Goal: Task Accomplishment & Management: Manage account settings

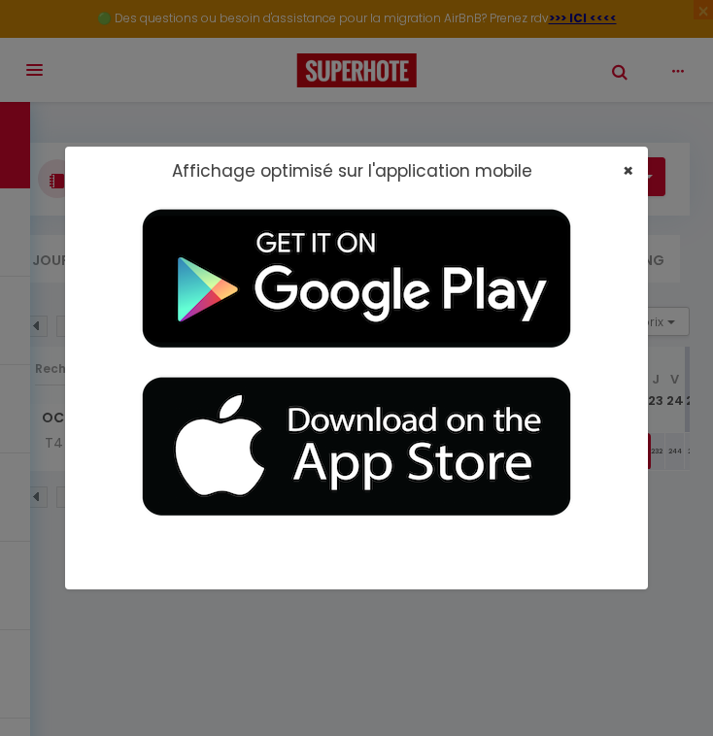
click at [624, 172] on span "×" at bounding box center [627, 170] width 11 height 24
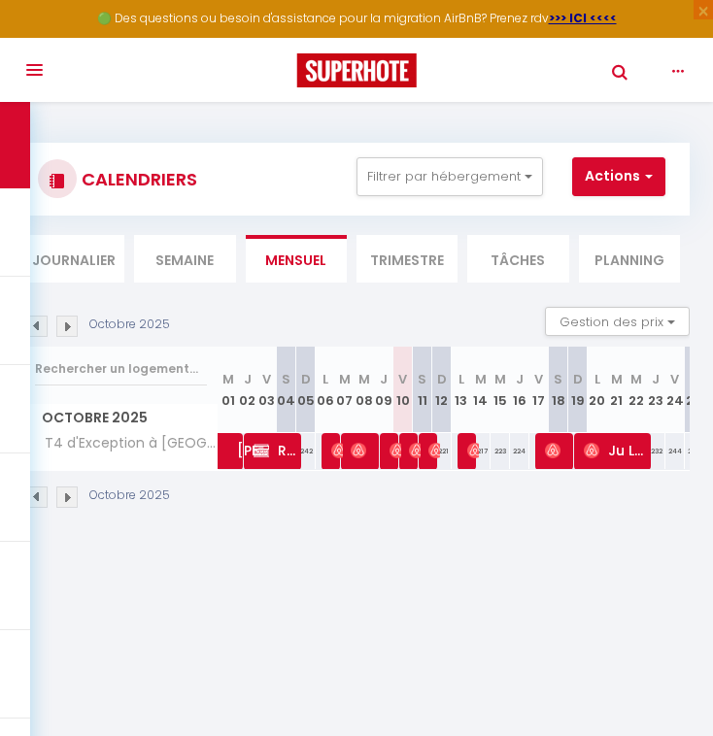
click at [173, 264] on li "Semaine" at bounding box center [184, 259] width 101 height 48
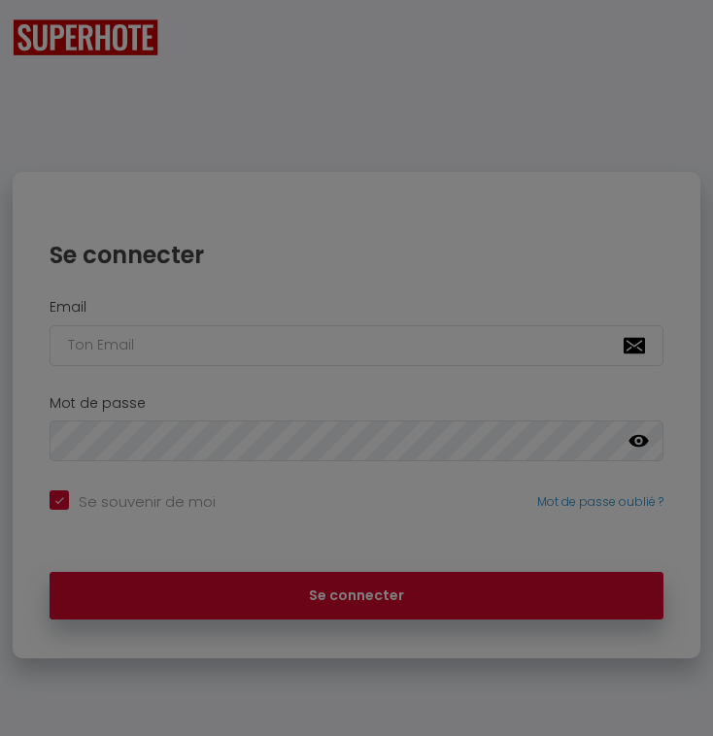
checkbox input "true"
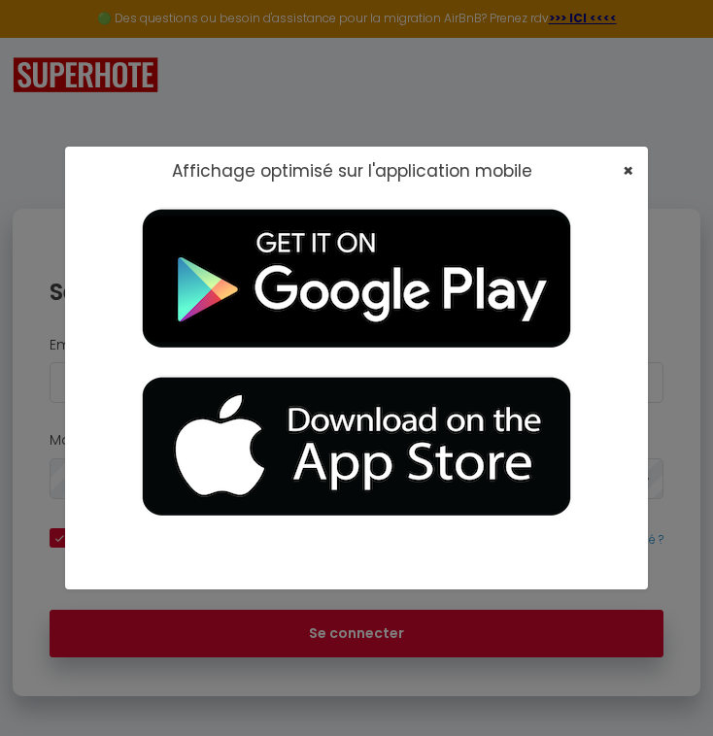
click at [625, 174] on span "×" at bounding box center [627, 170] width 11 height 24
click at [629, 172] on span "×" at bounding box center [627, 170] width 11 height 24
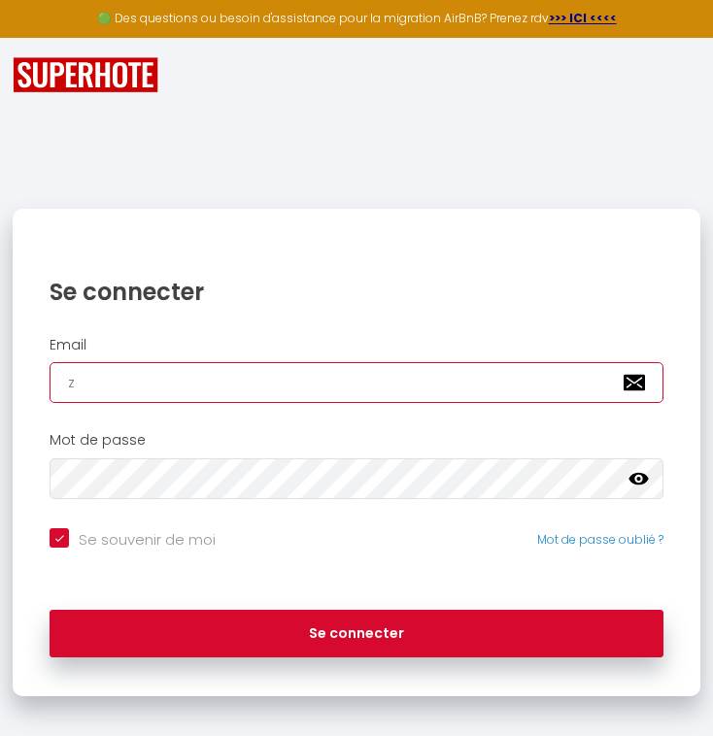
type input "zc"
checkbox input "true"
type input "zcat"
checkbox input "true"
type input "zcate"
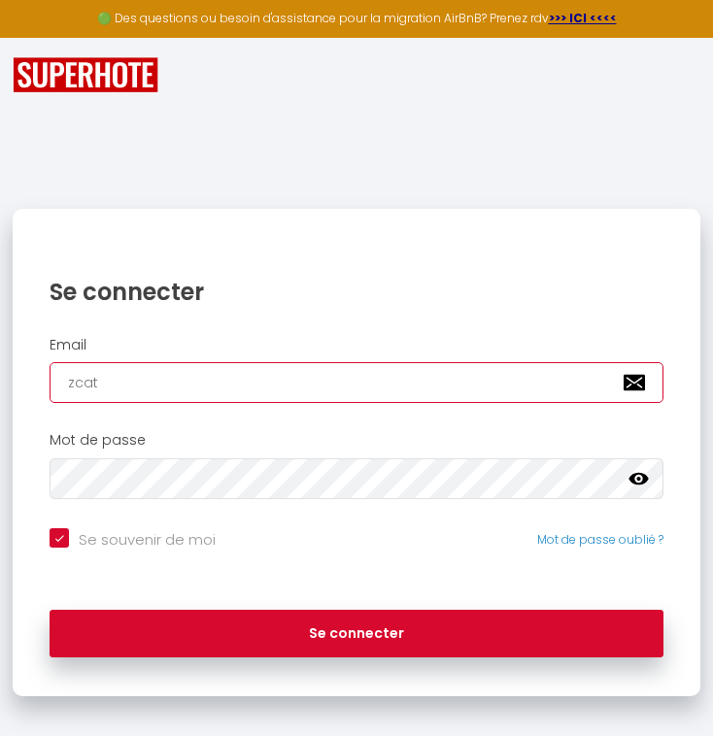
checkbox input "true"
type input "zcatea"
checkbox input "true"
type input "zcateau"
checkbox input "true"
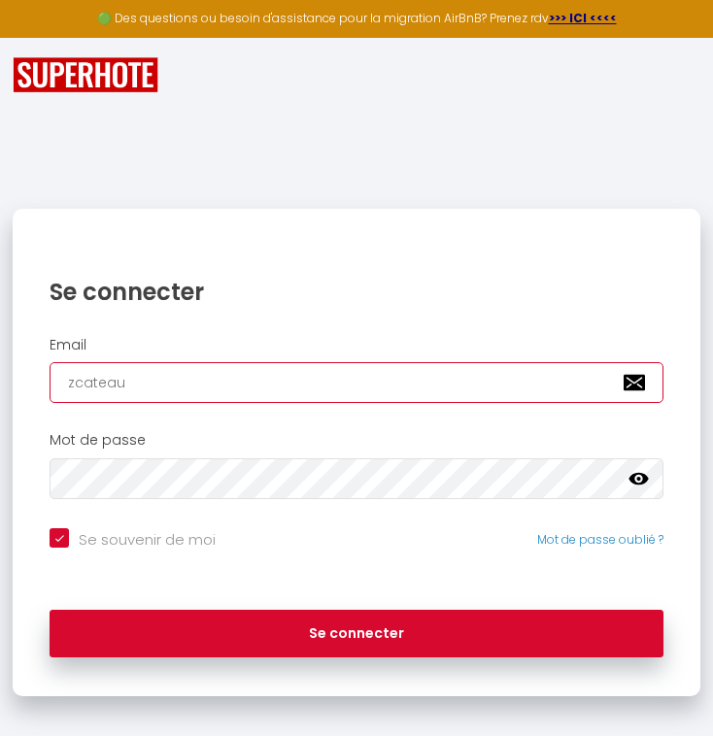
type input "zcateau@"
checkbox input "true"
type input "zcateau@b"
checkbox input "true"
type input "zcateau@be"
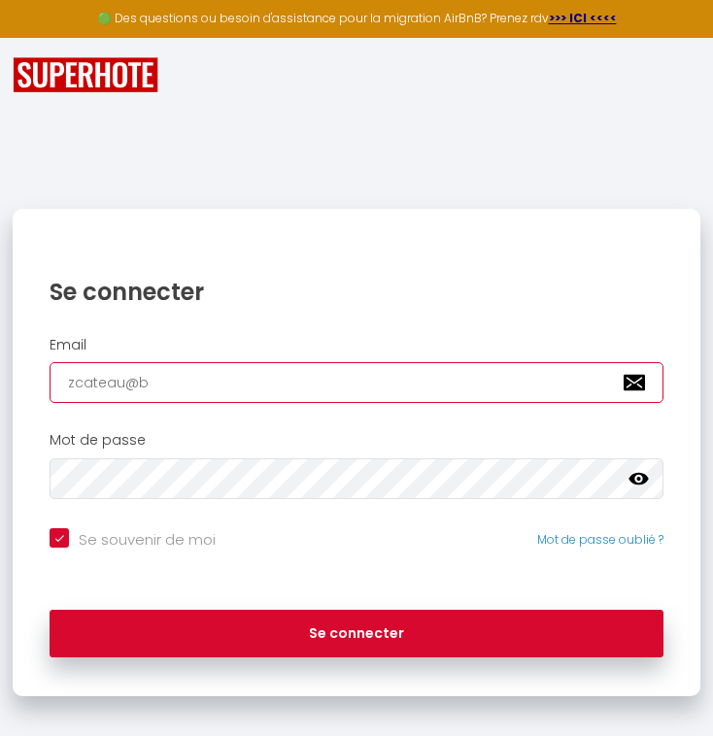
checkbox input "true"
type input "zcateau@bek"
checkbox input "true"
type input "zcateau@bekl"
checkbox input "true"
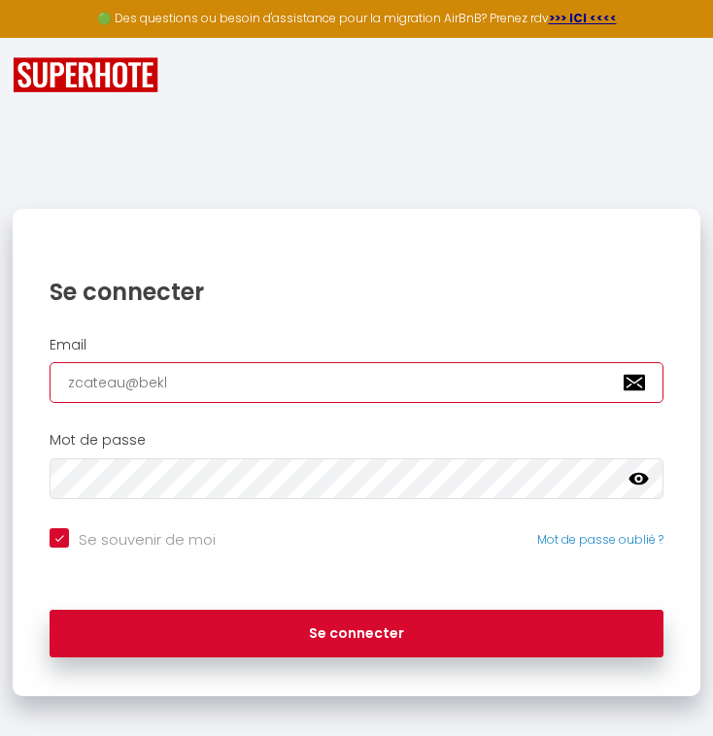
type input "zcateau@bekle"
checkbox input "true"
type input "zcateau@beklea"
checkbox input "true"
type input "zcateau@beklean"
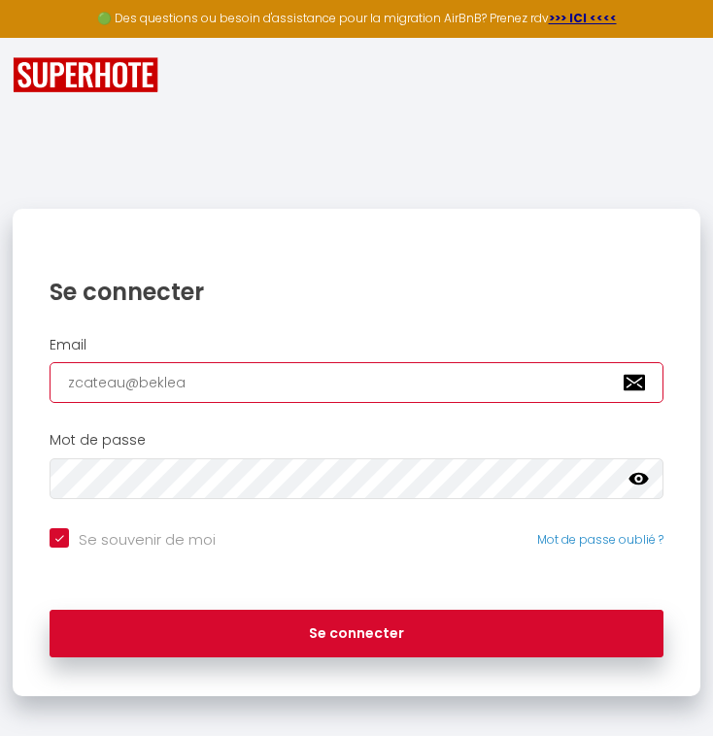
checkbox input "true"
type input "zcateau@beklean."
checkbox input "true"
type input "zcateau@beklean.f"
checkbox input "true"
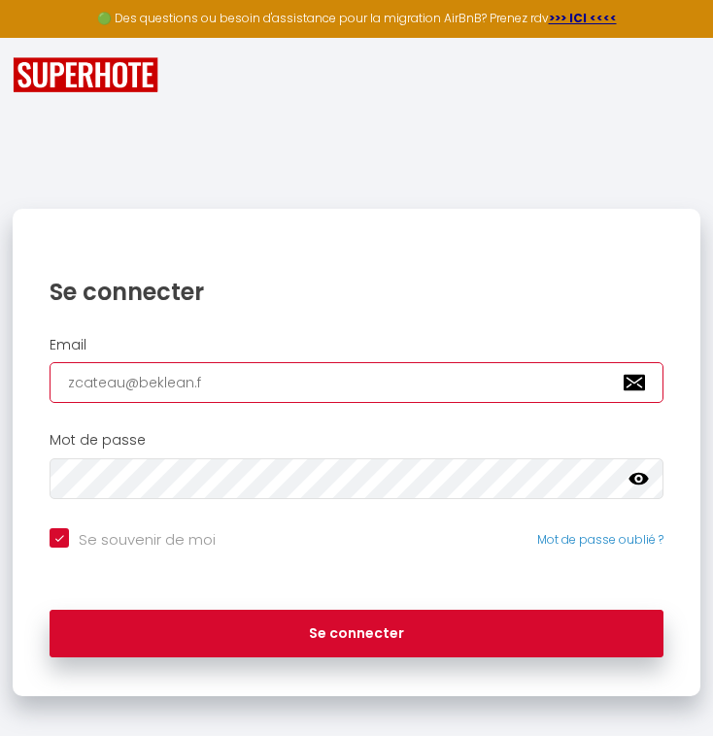
type input "[EMAIL_ADDRESS][DOMAIN_NAME]"
checkbox input "true"
type input "[EMAIL_ADDRESS][DOMAIN_NAME]"
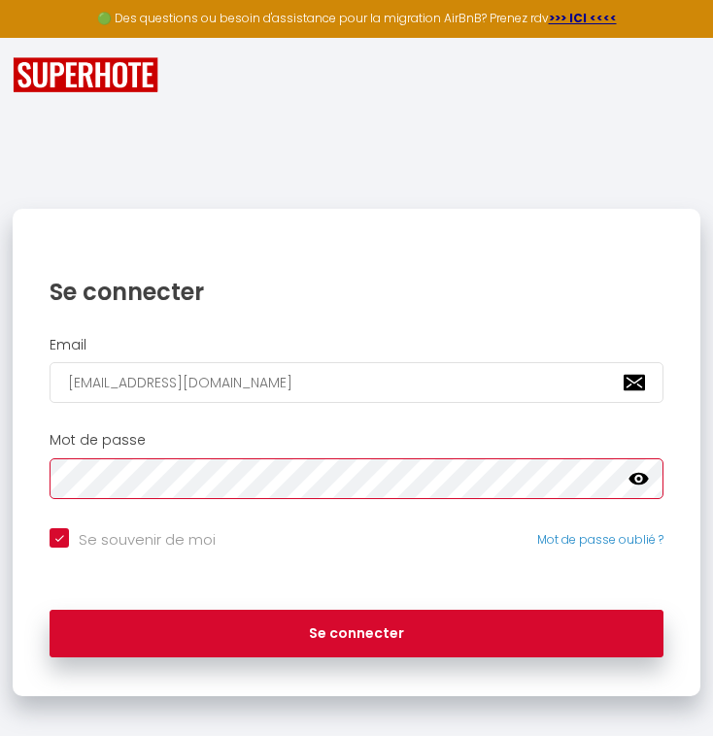
click at [356, 630] on button "Se connecter" at bounding box center [357, 634] width 614 height 49
checkbox input "true"
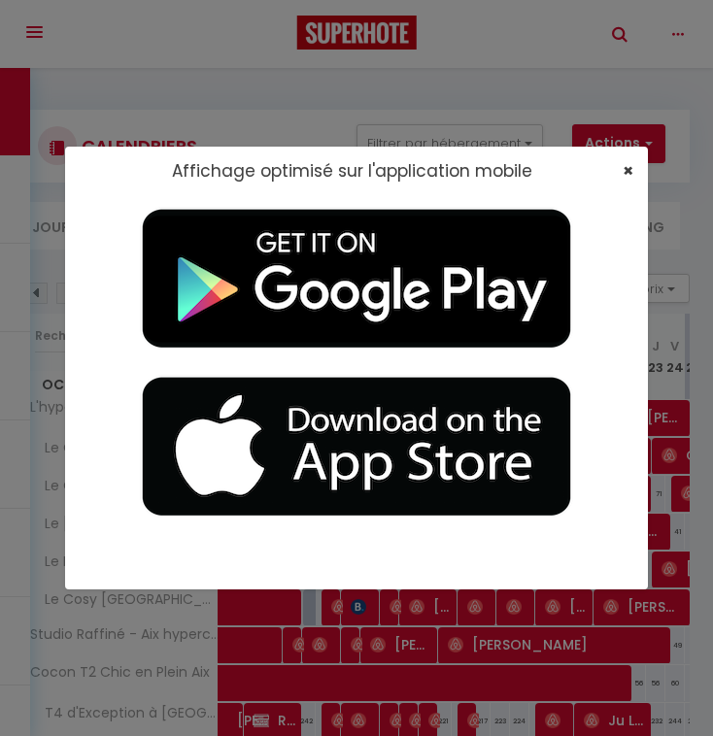
click at [626, 177] on span "×" at bounding box center [627, 170] width 11 height 24
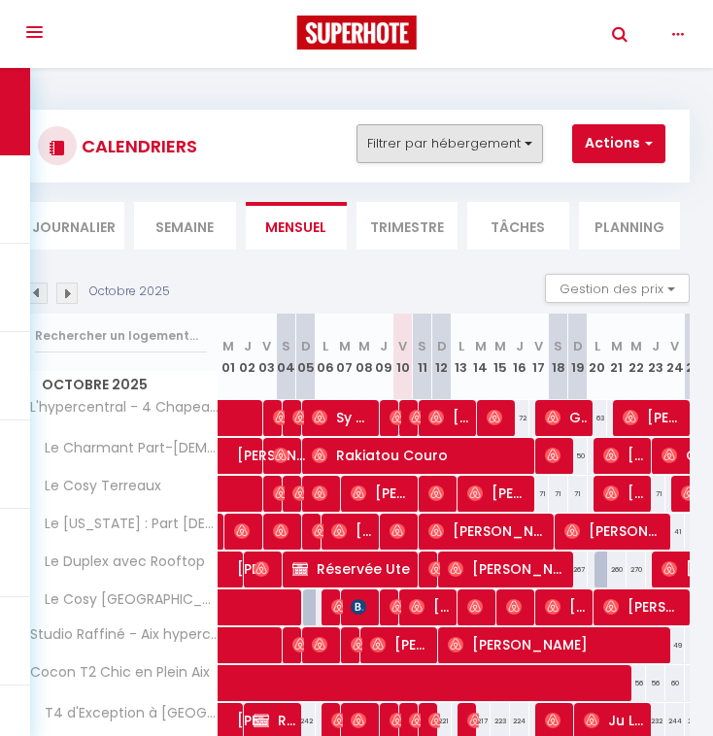
click at [505, 151] on button "Filtrer par hébergement" at bounding box center [449, 143] width 186 height 39
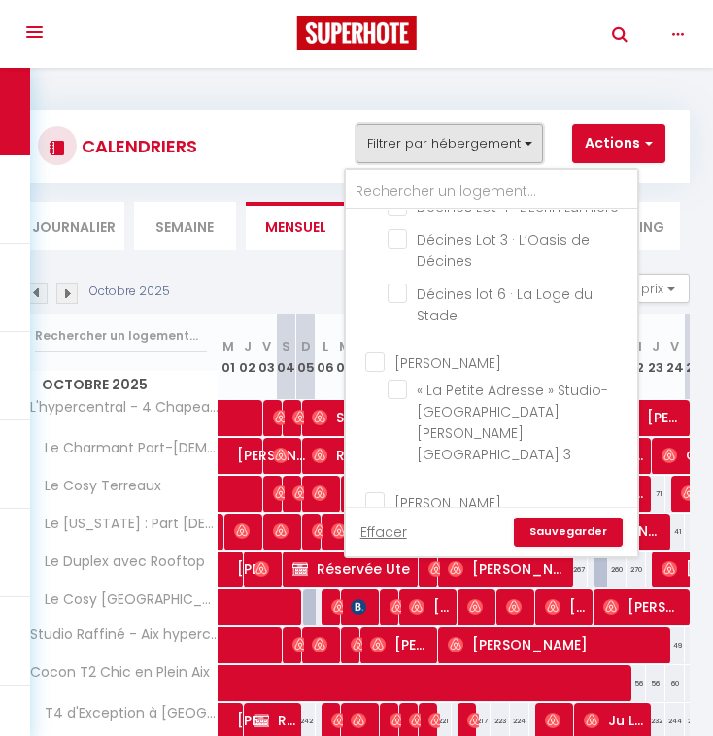
scroll to position [822, 0]
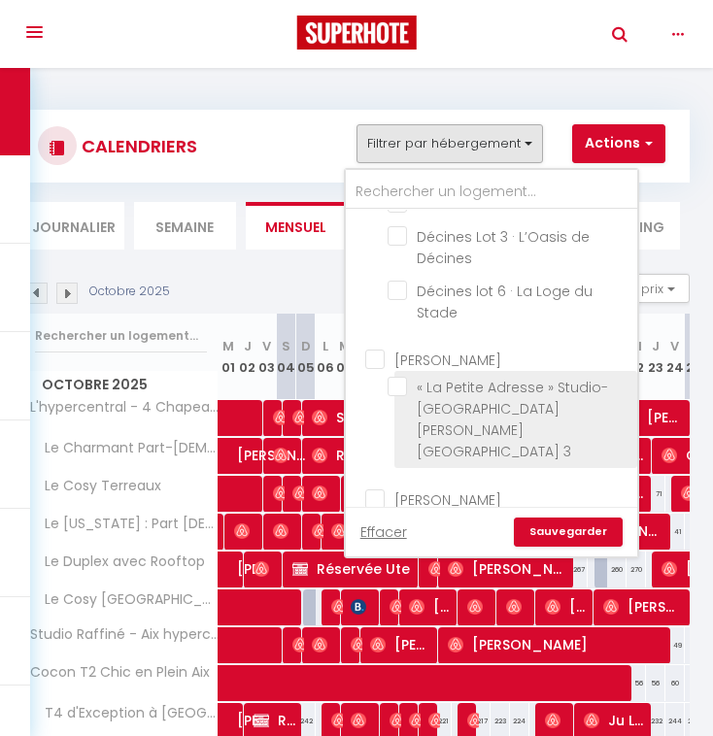
click at [392, 377] on input "« La Petite Adresse » Studio-[GEOGRAPHIC_DATA][PERSON_NAME][GEOGRAPHIC_DATA] 3" at bounding box center [508, 386] width 243 height 19
checkbox input "true"
checkbox input "false"
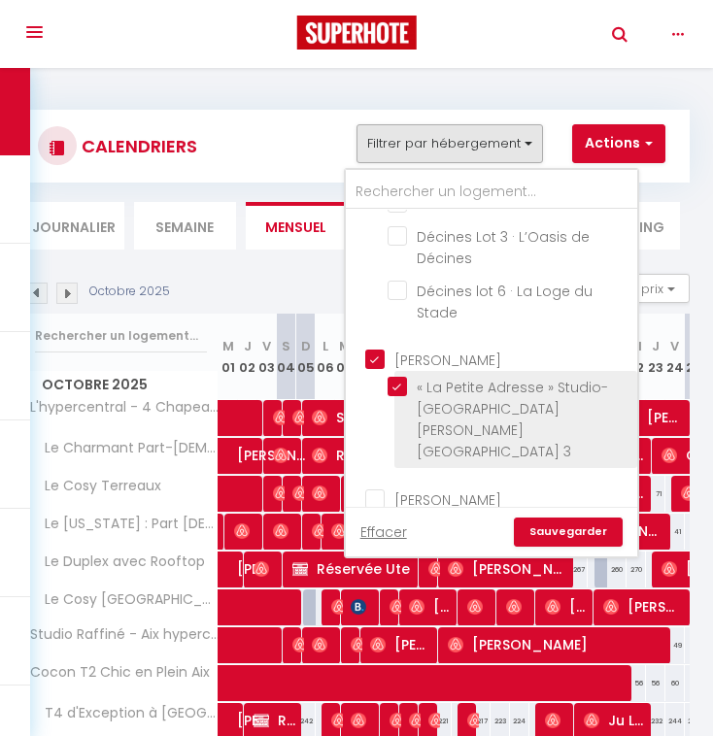
checkbox input "false"
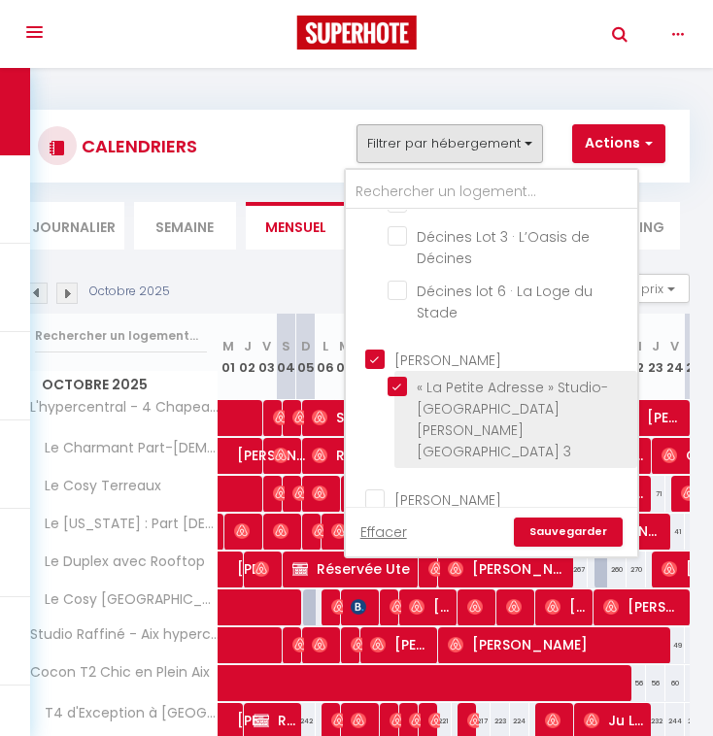
checkbox input "false"
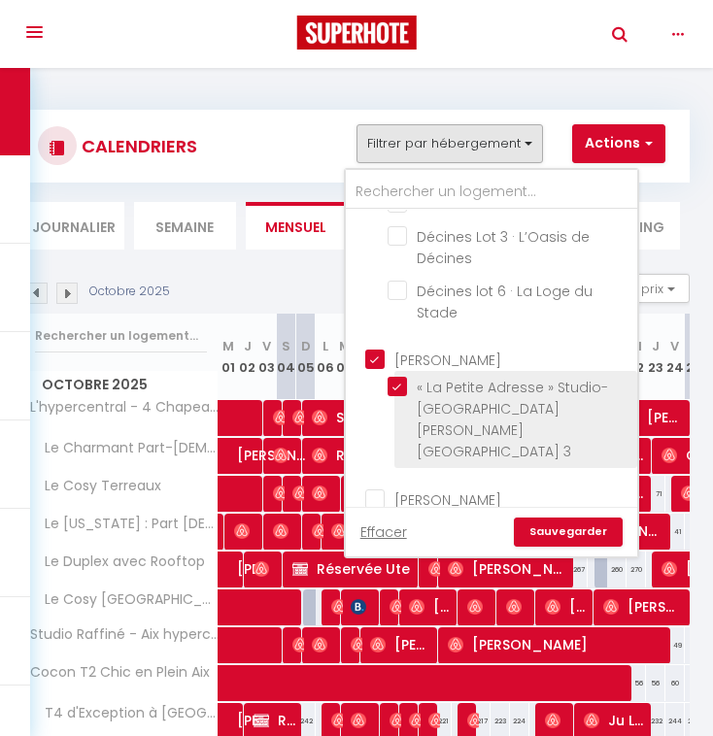
checkbox input "false"
checkbox input "true"
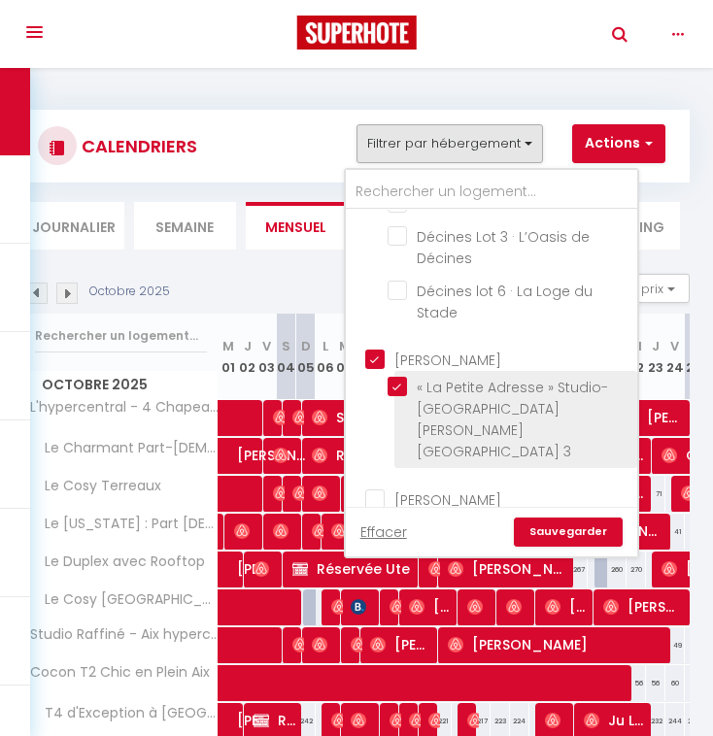
checkbox input "false"
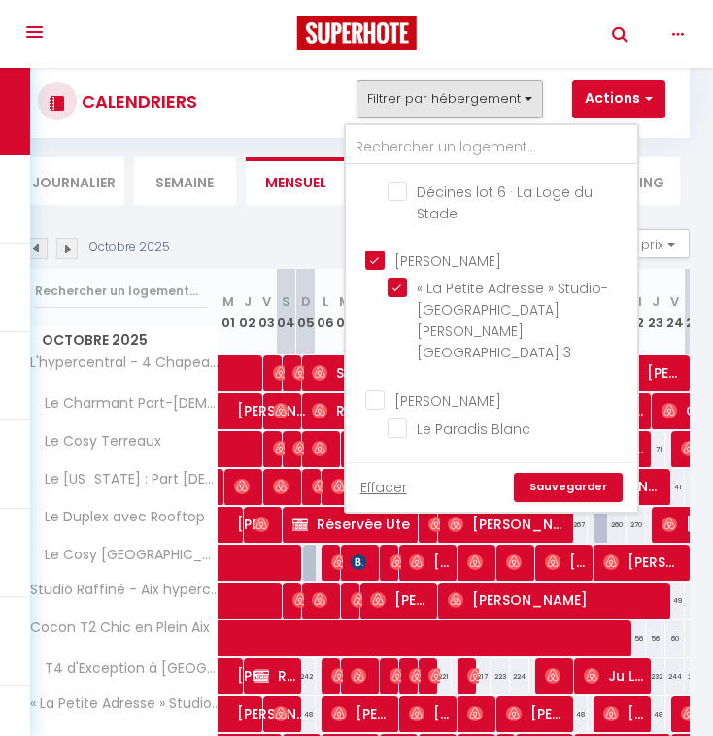
scroll to position [43, 0]
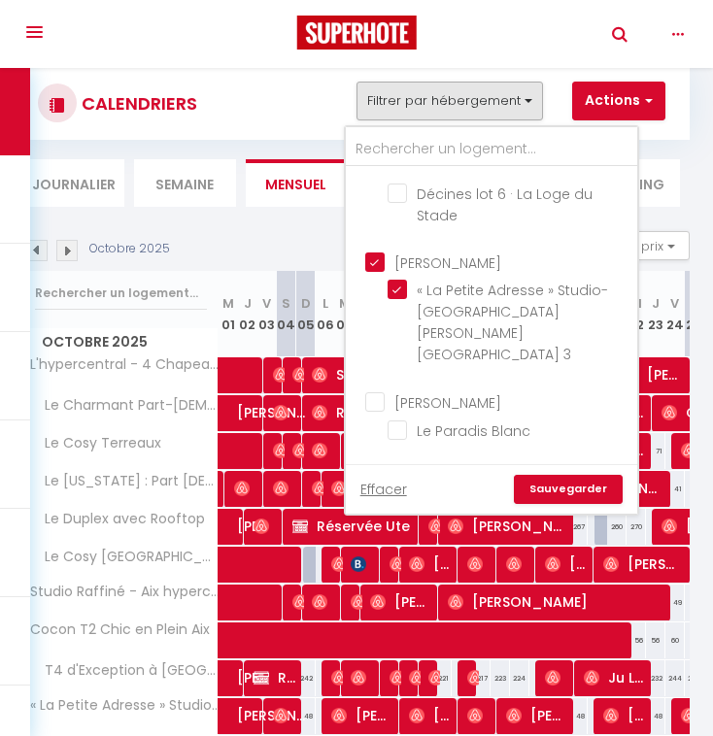
click at [558, 483] on link "Sauvegarder" at bounding box center [568, 489] width 109 height 29
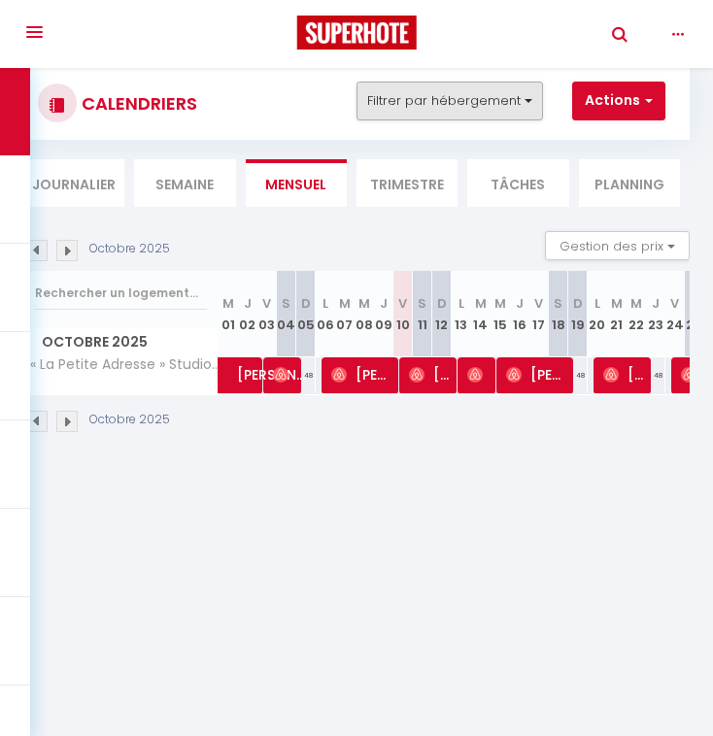
click at [462, 107] on button "Filtrer par hébergement" at bounding box center [449, 101] width 186 height 39
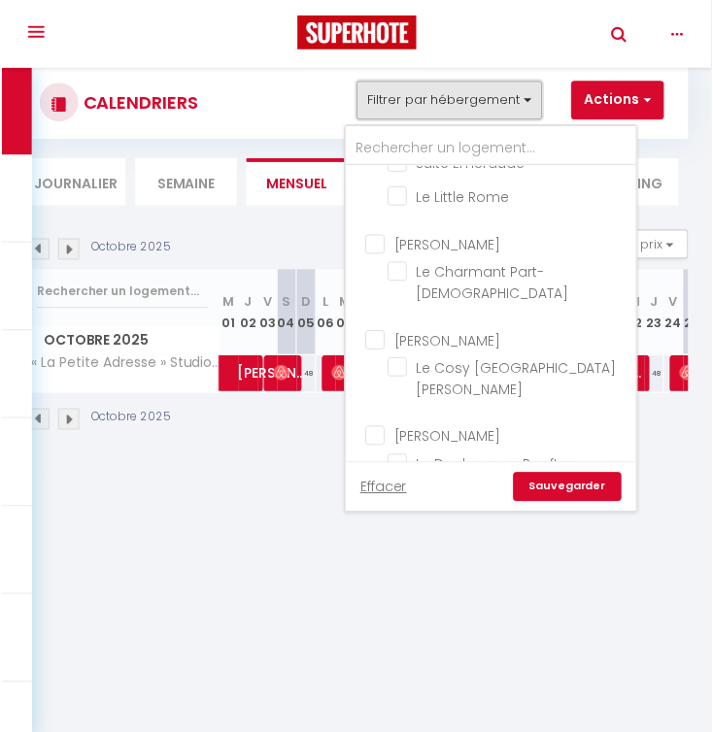
scroll to position [104, 0]
